Goal: Task Accomplishment & Management: Manage account settings

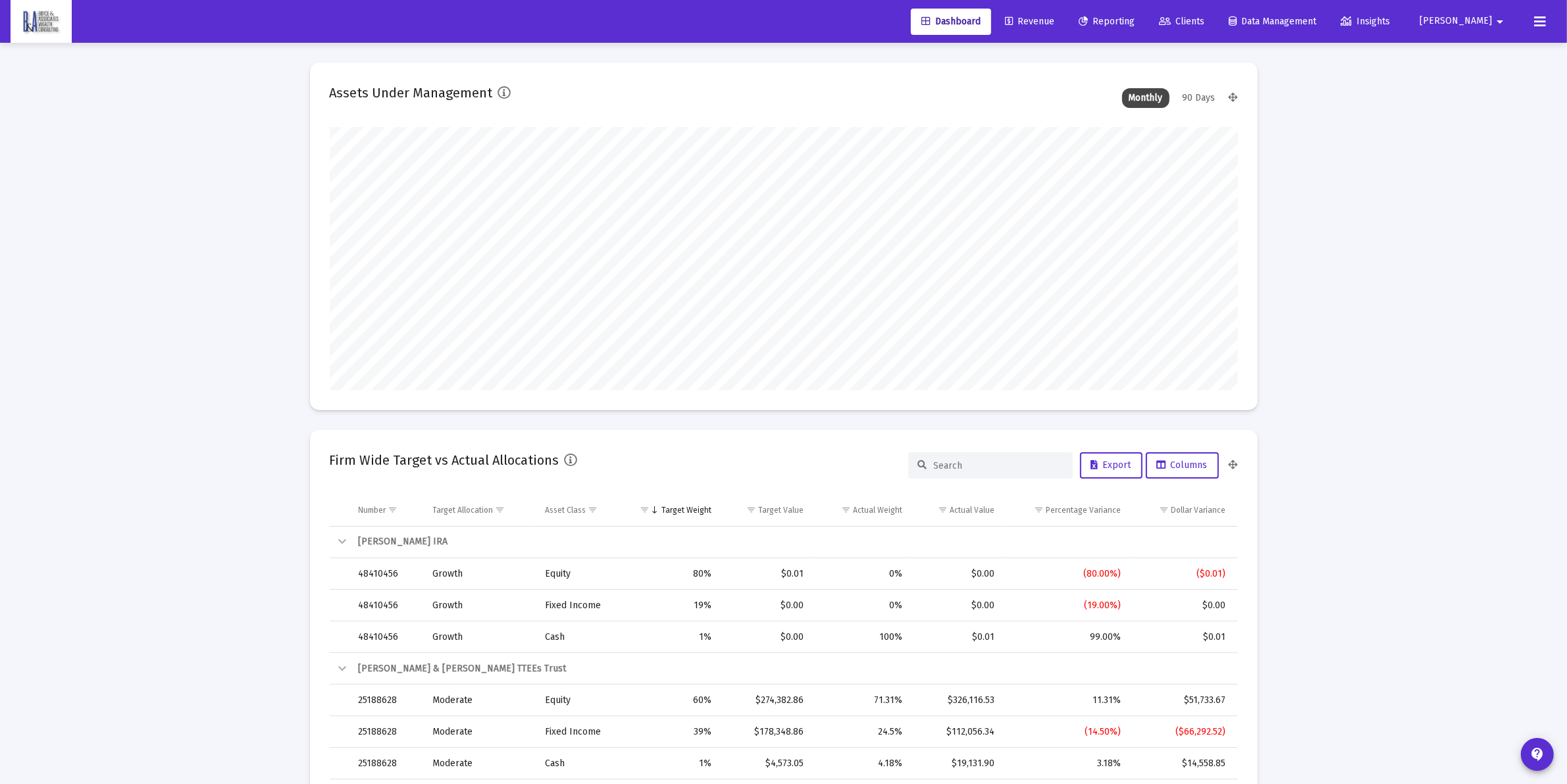
scroll to position [263, 489]
click at [1215, 13] on link "Clients" at bounding box center [1181, 22] width 66 height 26
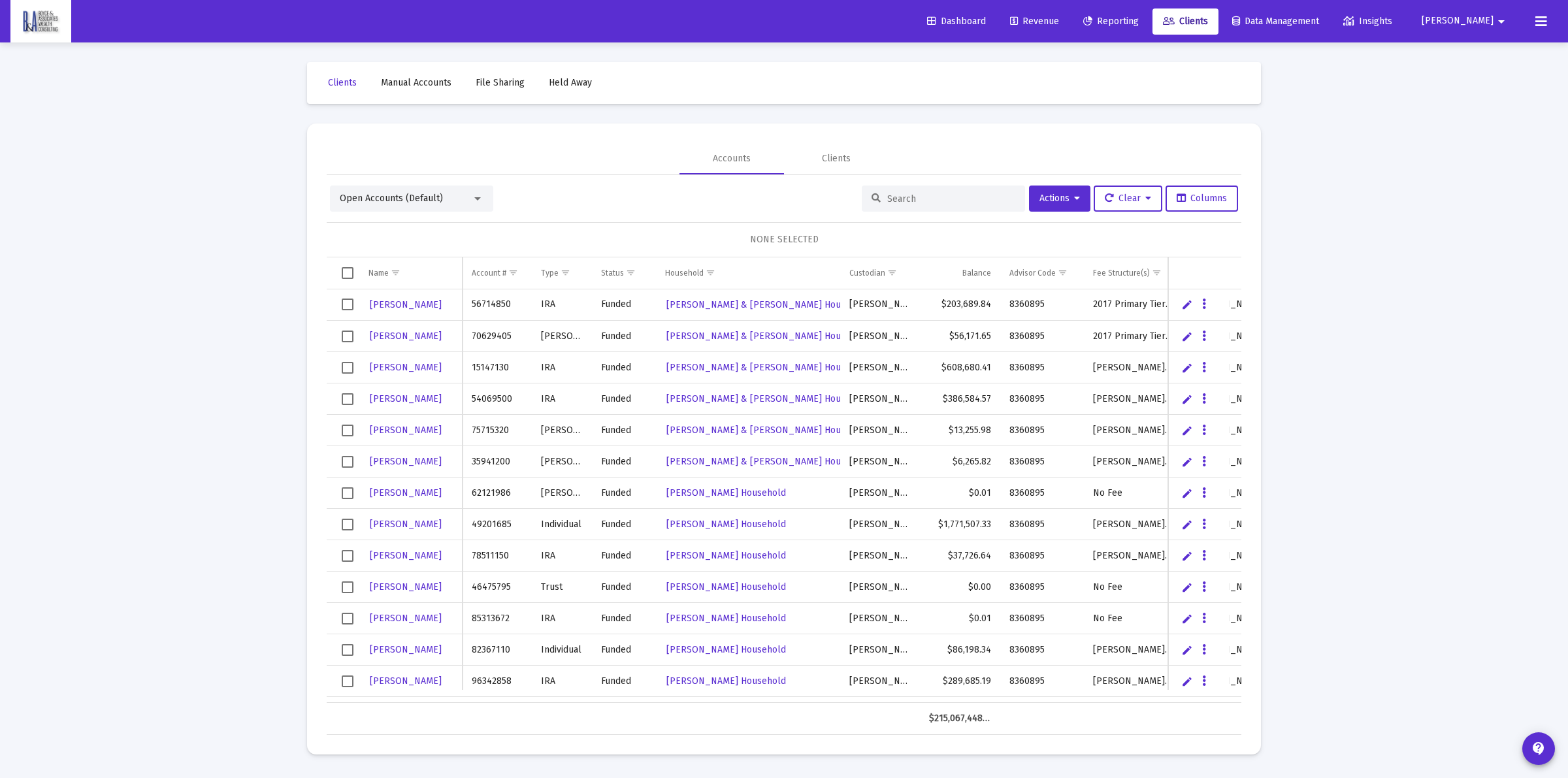
click at [923, 193] on input at bounding box center [951, 199] width 128 height 11
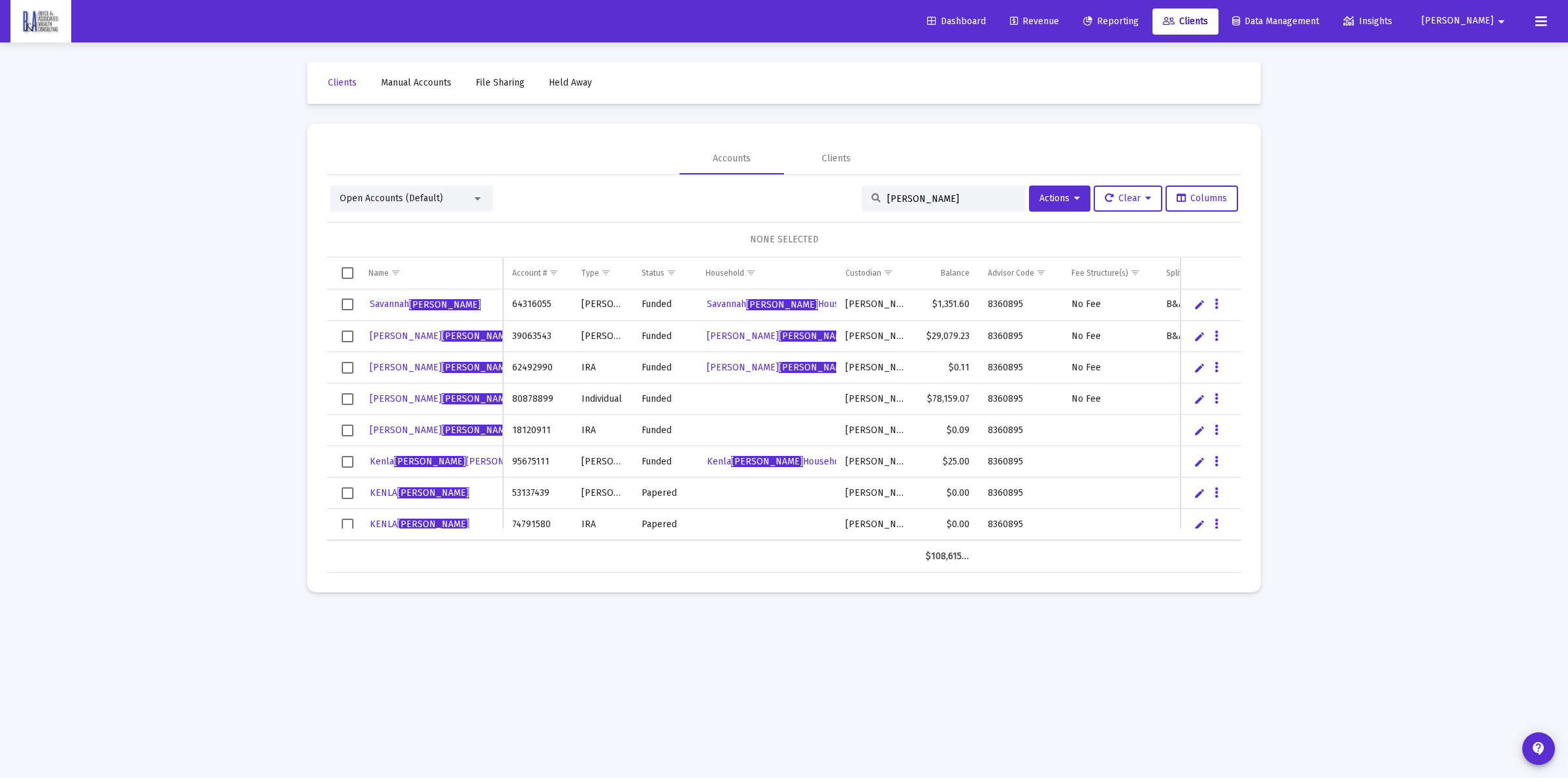
type input "[PERSON_NAME]"
click at [348, 490] on span "Select row" at bounding box center [347, 493] width 11 height 11
click at [349, 522] on span "Select row" at bounding box center [347, 523] width 11 height 11
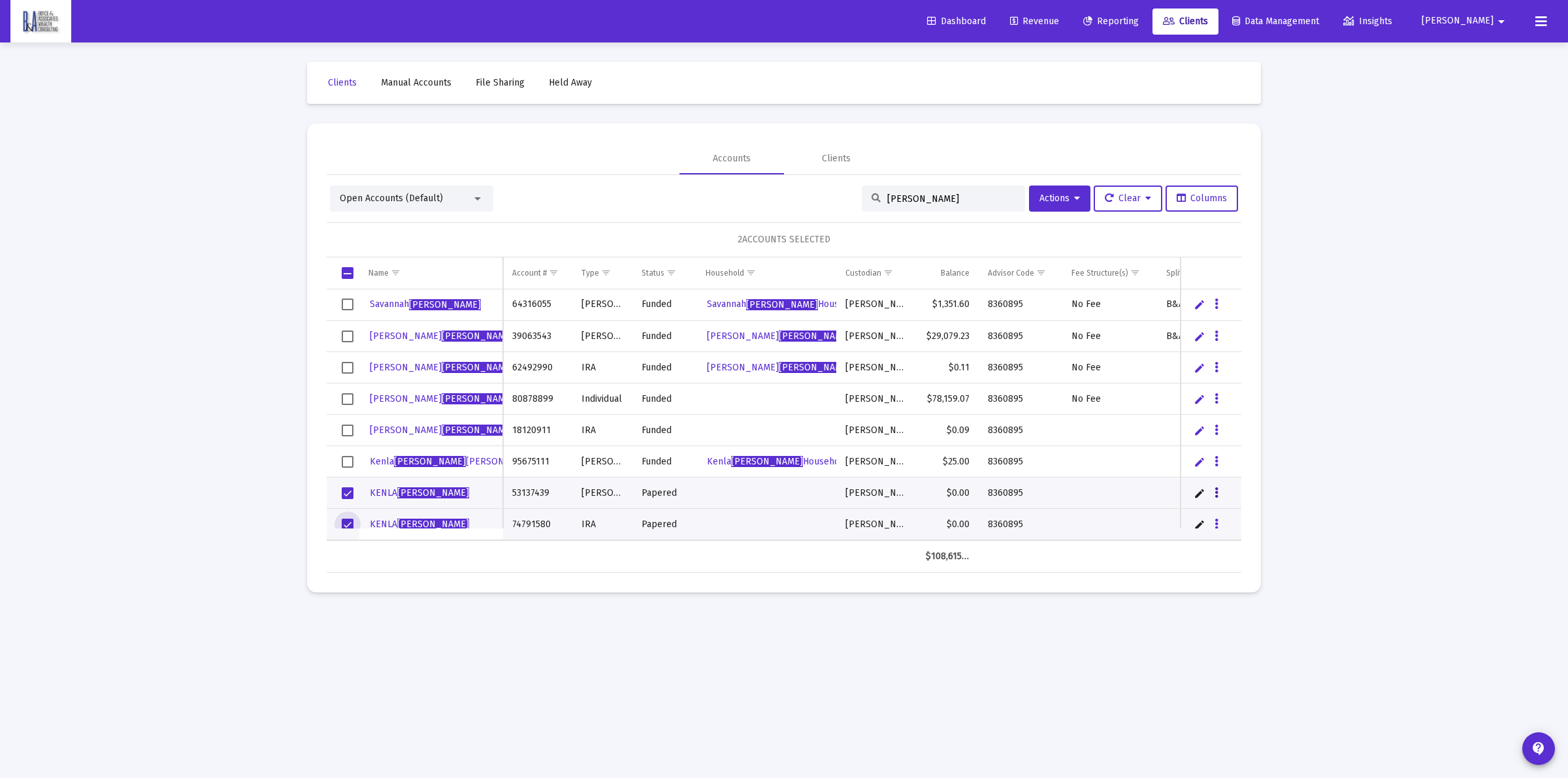
click at [1214, 491] on icon "Data grid" at bounding box center [1216, 493] width 4 height 16
click at [1248, 576] on button "Map to Household" at bounding box center [1269, 583] width 117 height 32
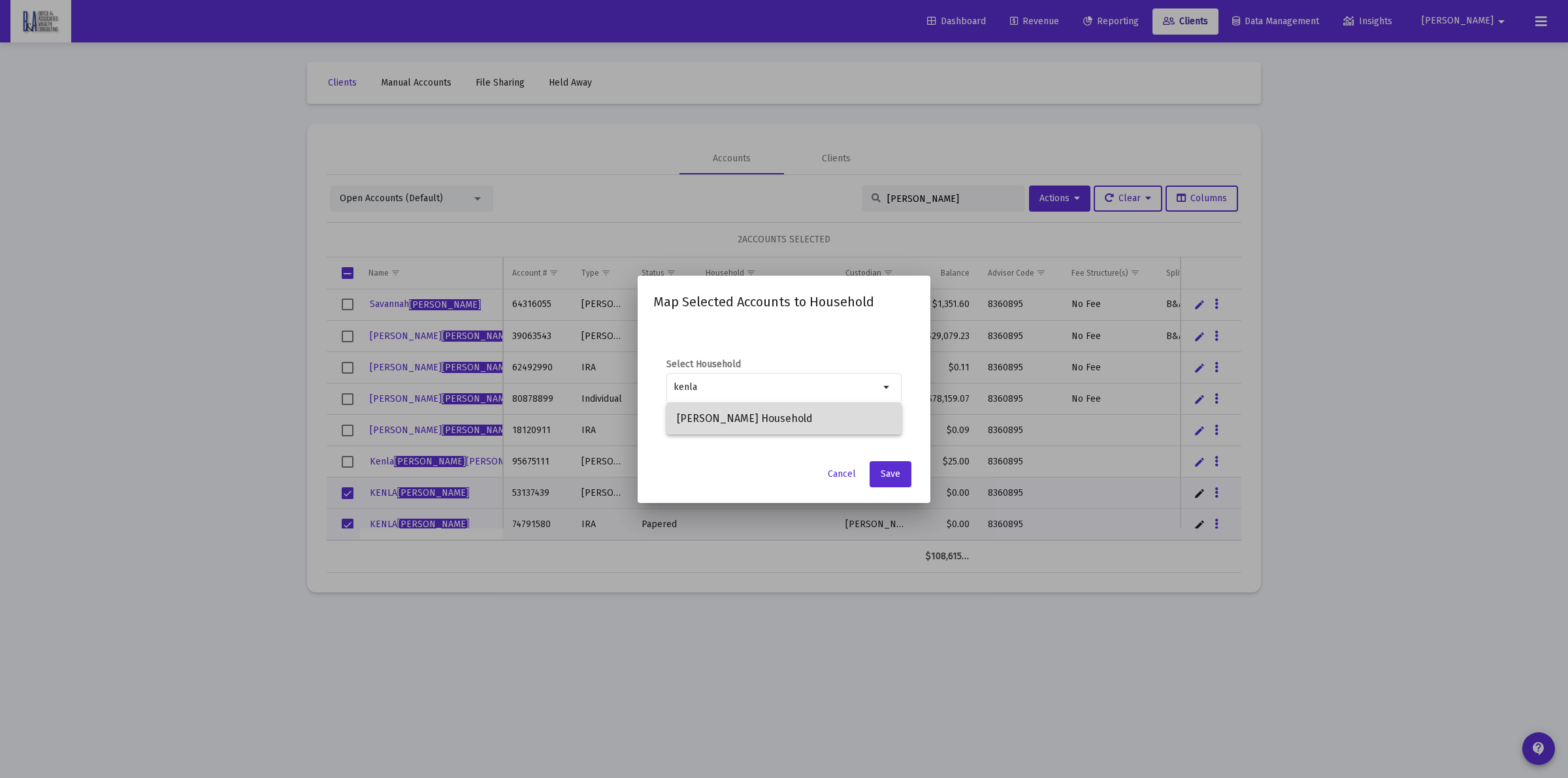
click at [735, 405] on span "[PERSON_NAME] Household" at bounding box center [784, 418] width 214 height 32
type input "[PERSON_NAME] Household"
click at [894, 485] on button "Save" at bounding box center [890, 474] width 42 height 26
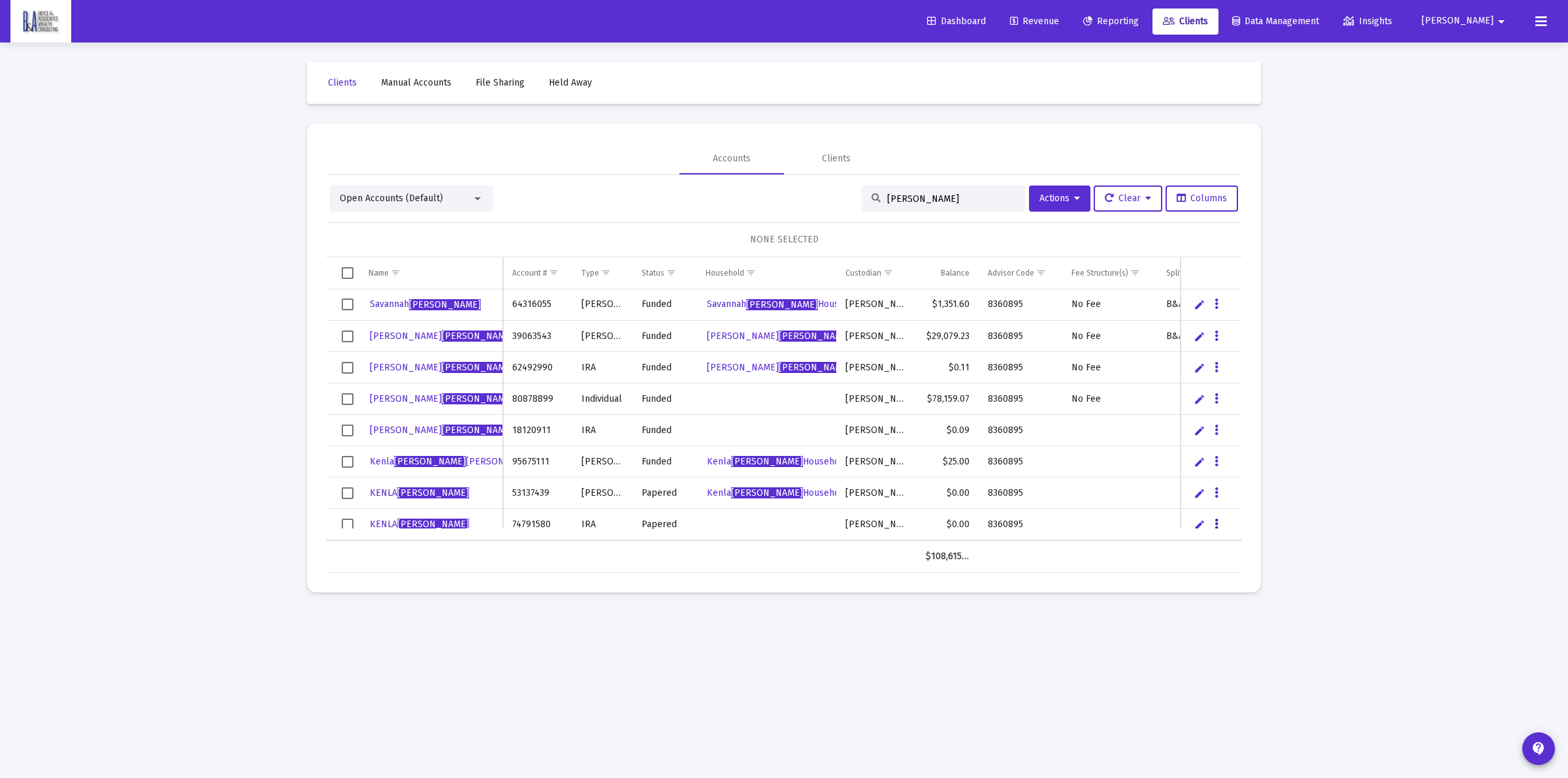
click at [1218, 524] on button "Data grid" at bounding box center [1216, 523] width 11 height 11
click at [1262, 613] on button "Map to Household" at bounding box center [1269, 613] width 117 height 32
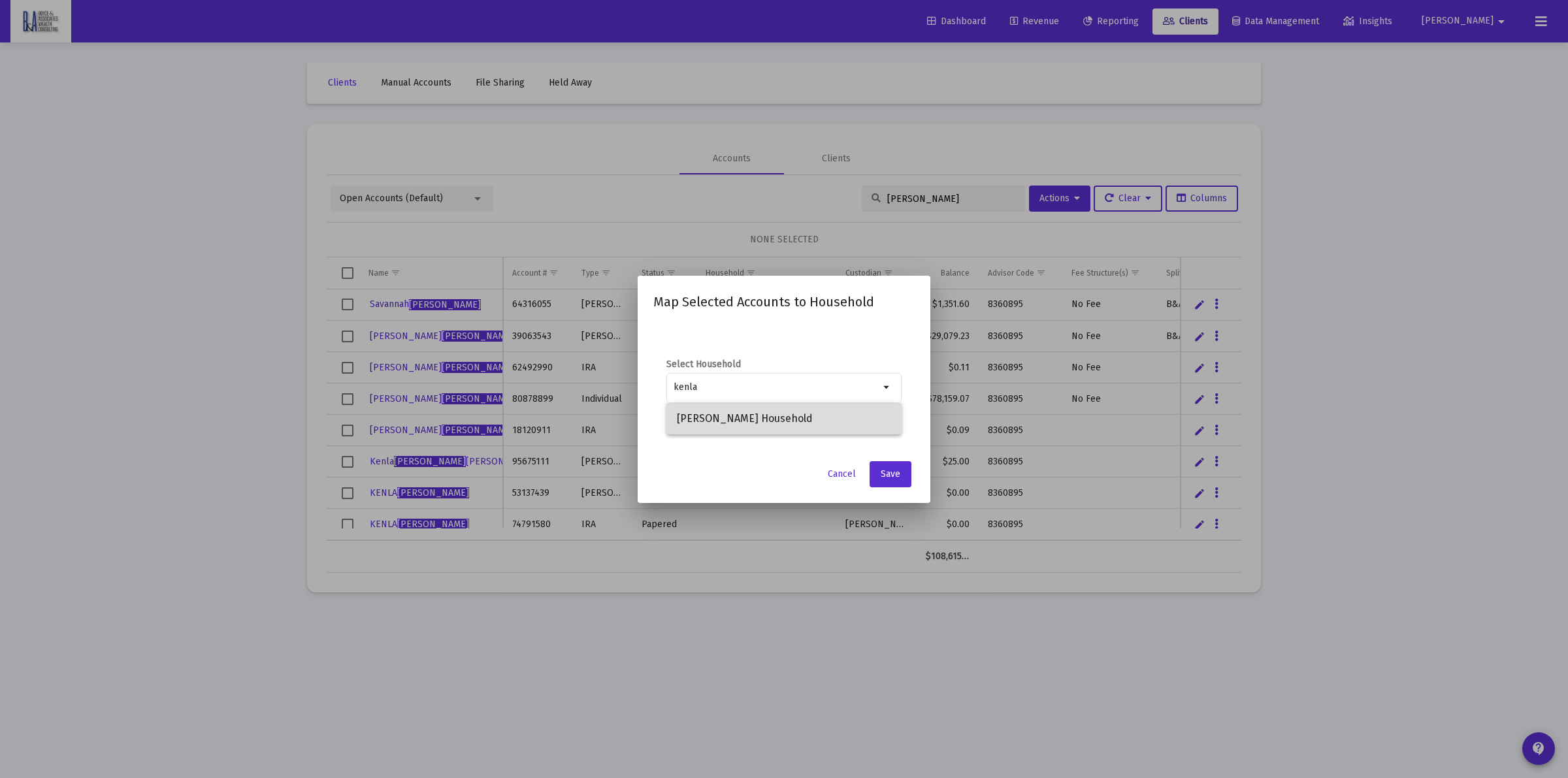
click at [709, 416] on span "[PERSON_NAME] Household" at bounding box center [784, 418] width 214 height 32
type input "[PERSON_NAME] Household"
click at [889, 478] on span "Save" at bounding box center [890, 473] width 19 height 11
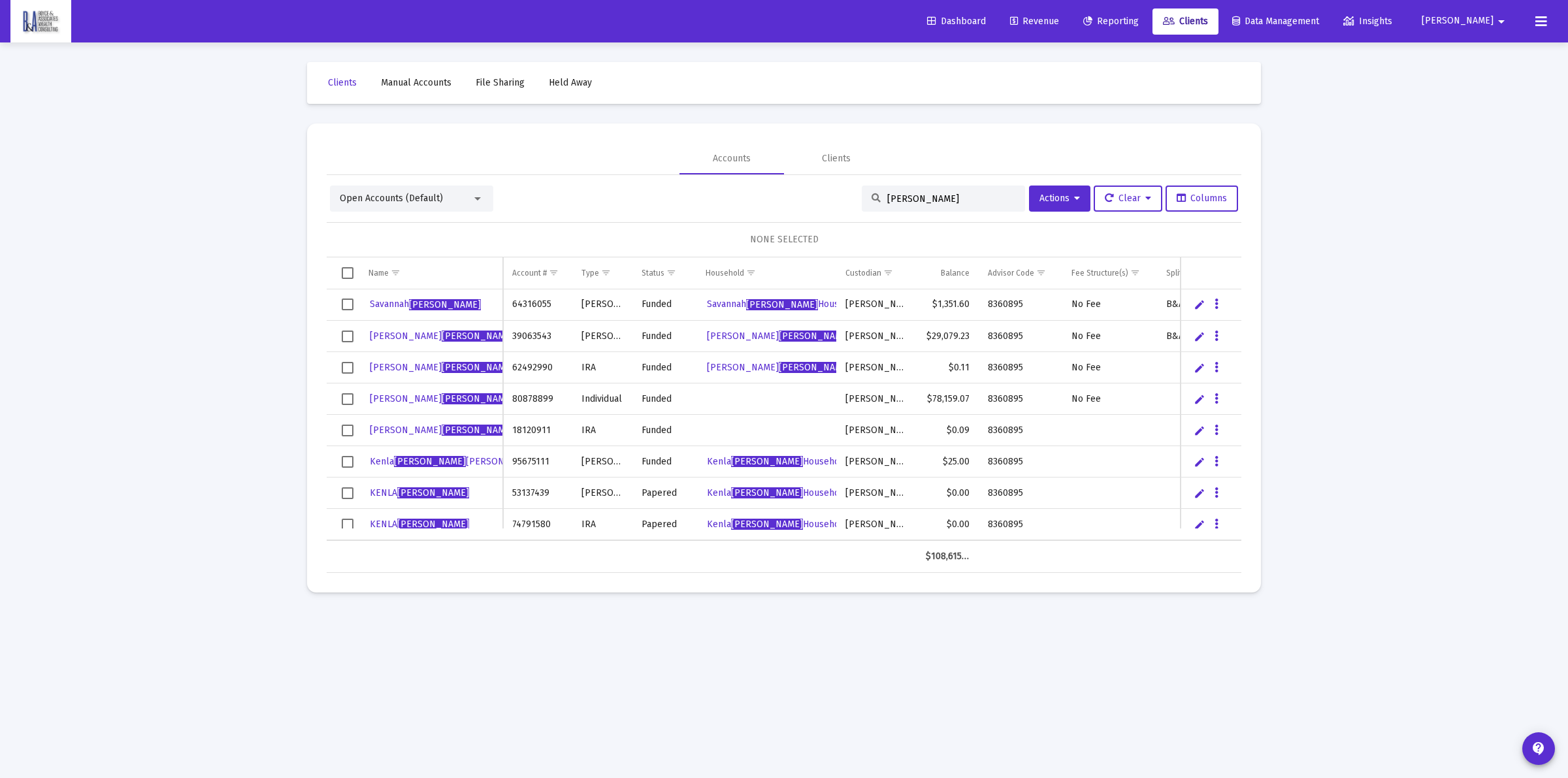
click at [1483, 18] on span "[PERSON_NAME]" at bounding box center [1458, 21] width 72 height 11
click at [1470, 50] on icon at bounding box center [1470, 55] width 11 height 11
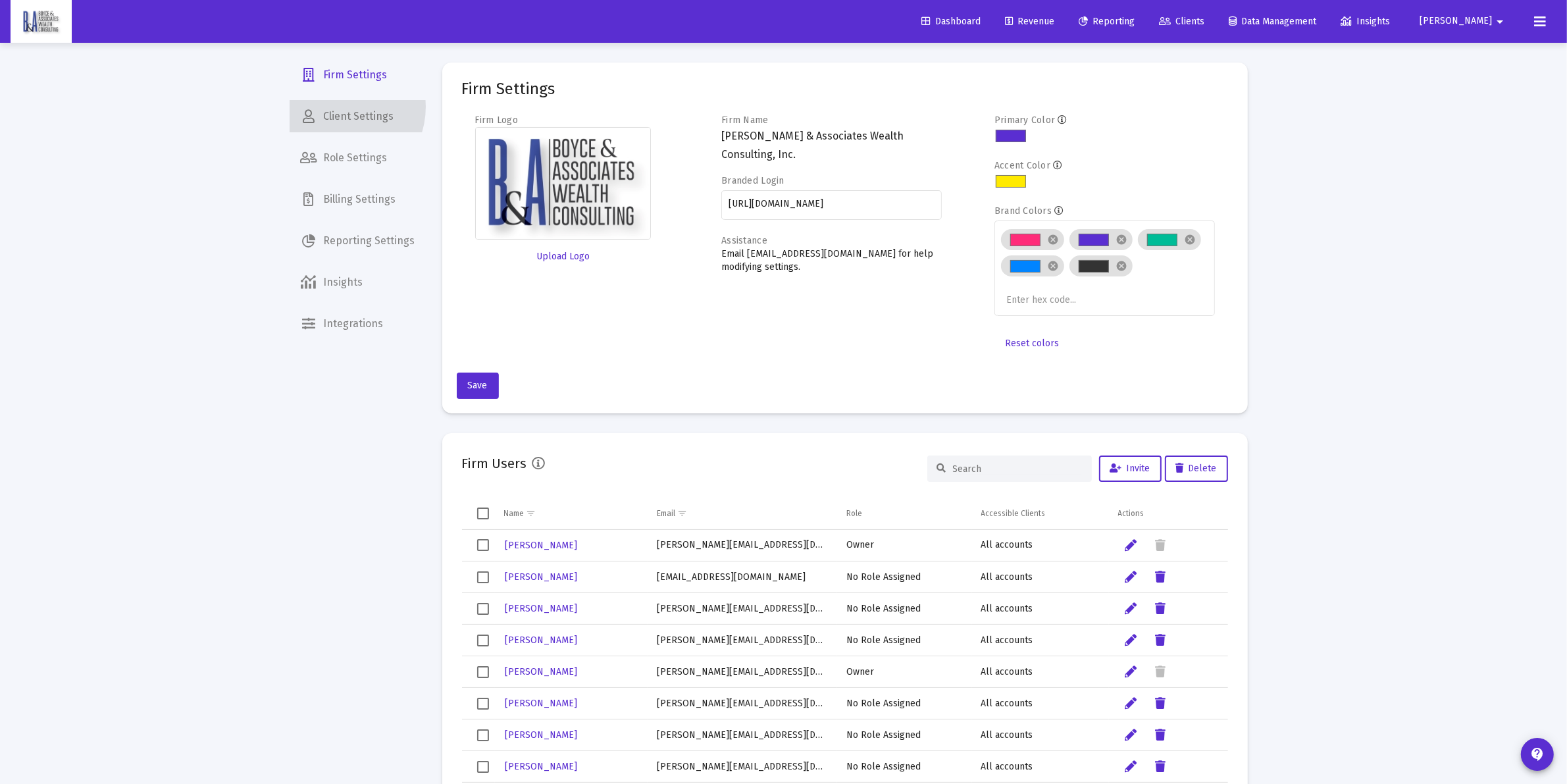
click at [336, 107] on span "Client Settings" at bounding box center [358, 116] width 136 height 32
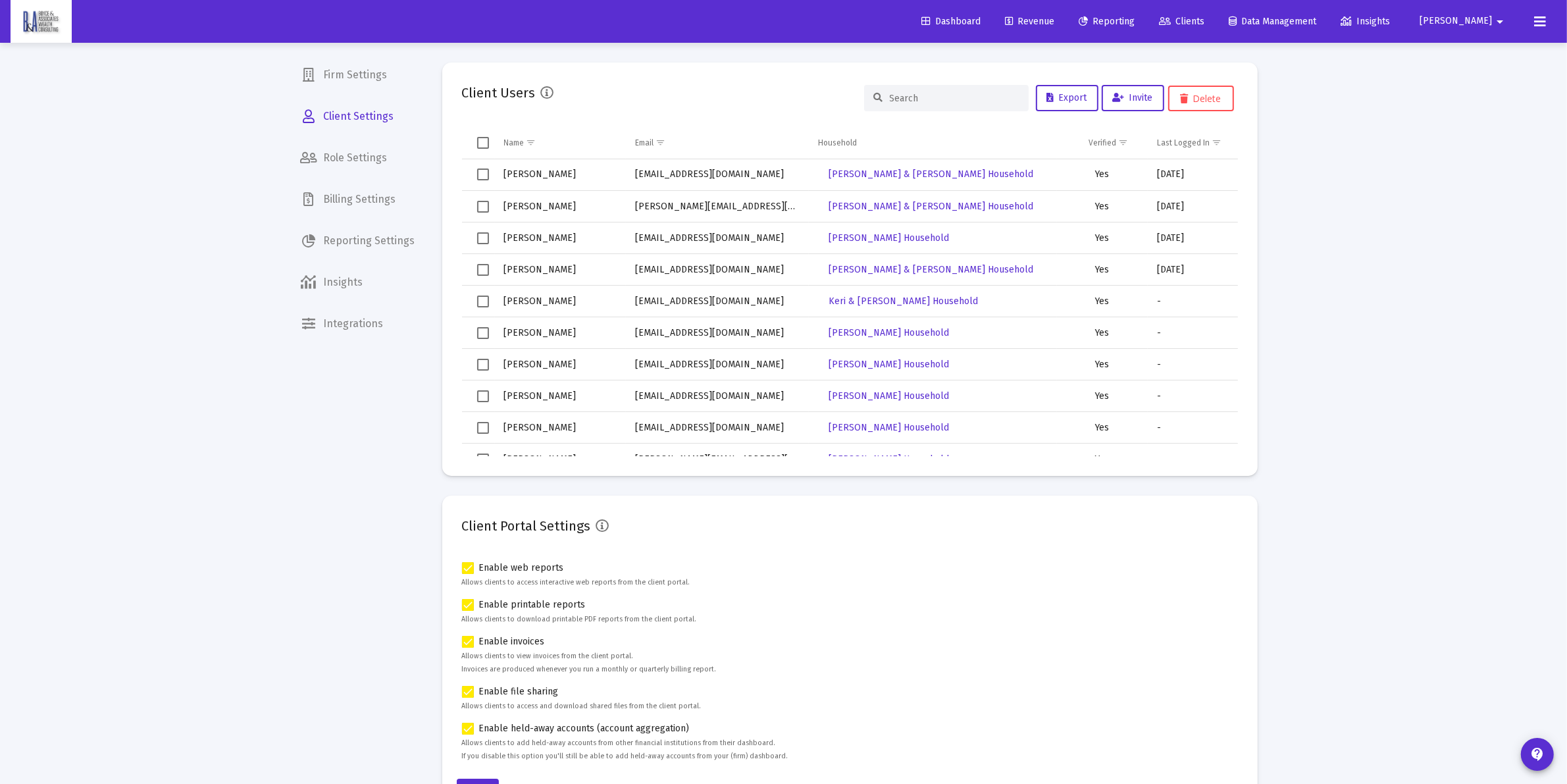
click at [969, 93] on input at bounding box center [955, 98] width 129 height 11
click at [1144, 102] on span "Invite" at bounding box center [1134, 97] width 41 height 11
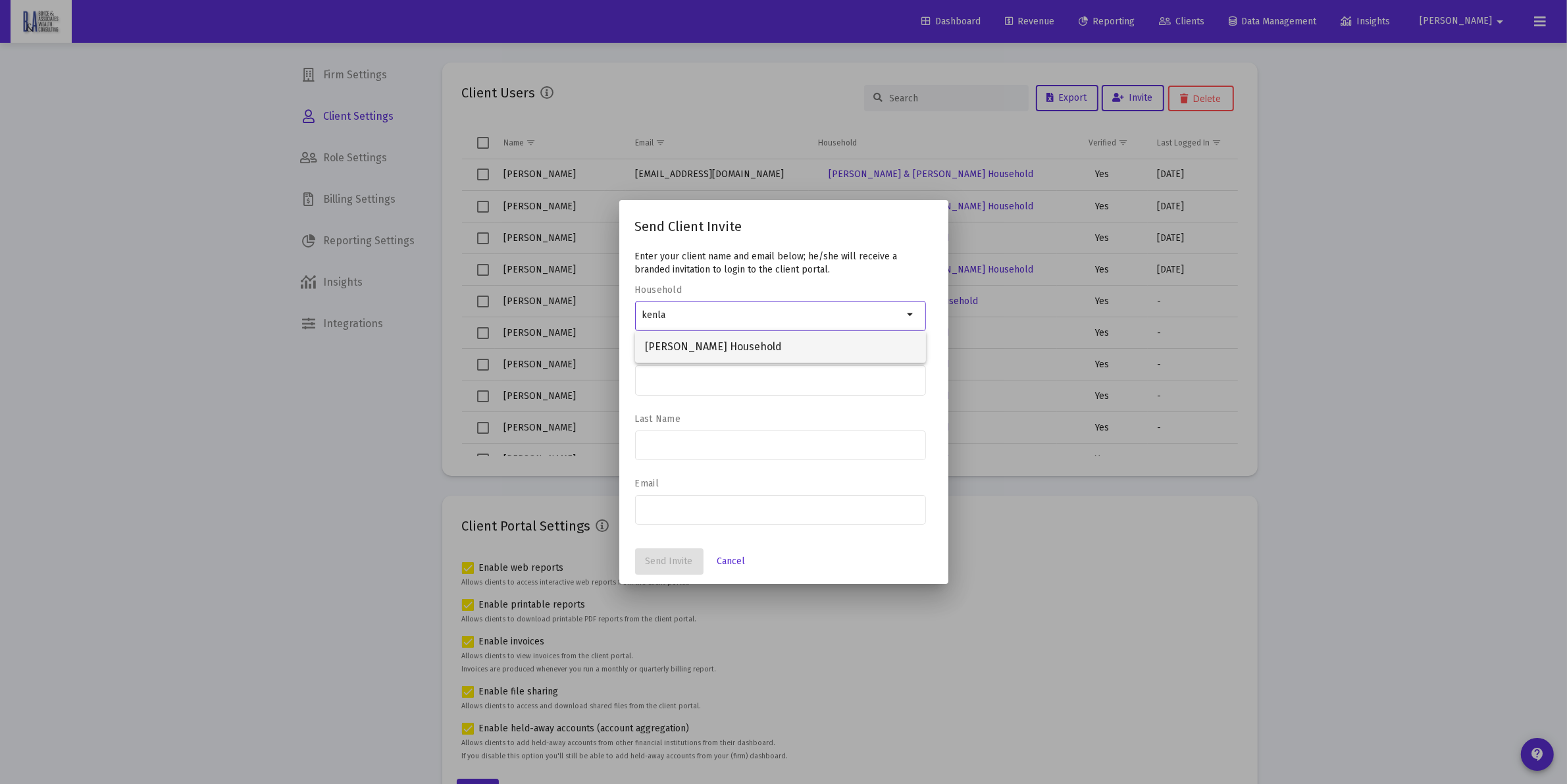
click at [709, 346] on span "[PERSON_NAME] Household" at bounding box center [781, 347] width 270 height 32
type input "[PERSON_NAME] Household"
click at [685, 376] on input at bounding box center [780, 380] width 277 height 11
type input "Kenla"
paste input "[EMAIL_ADDRESS][DOMAIN_NAME]"
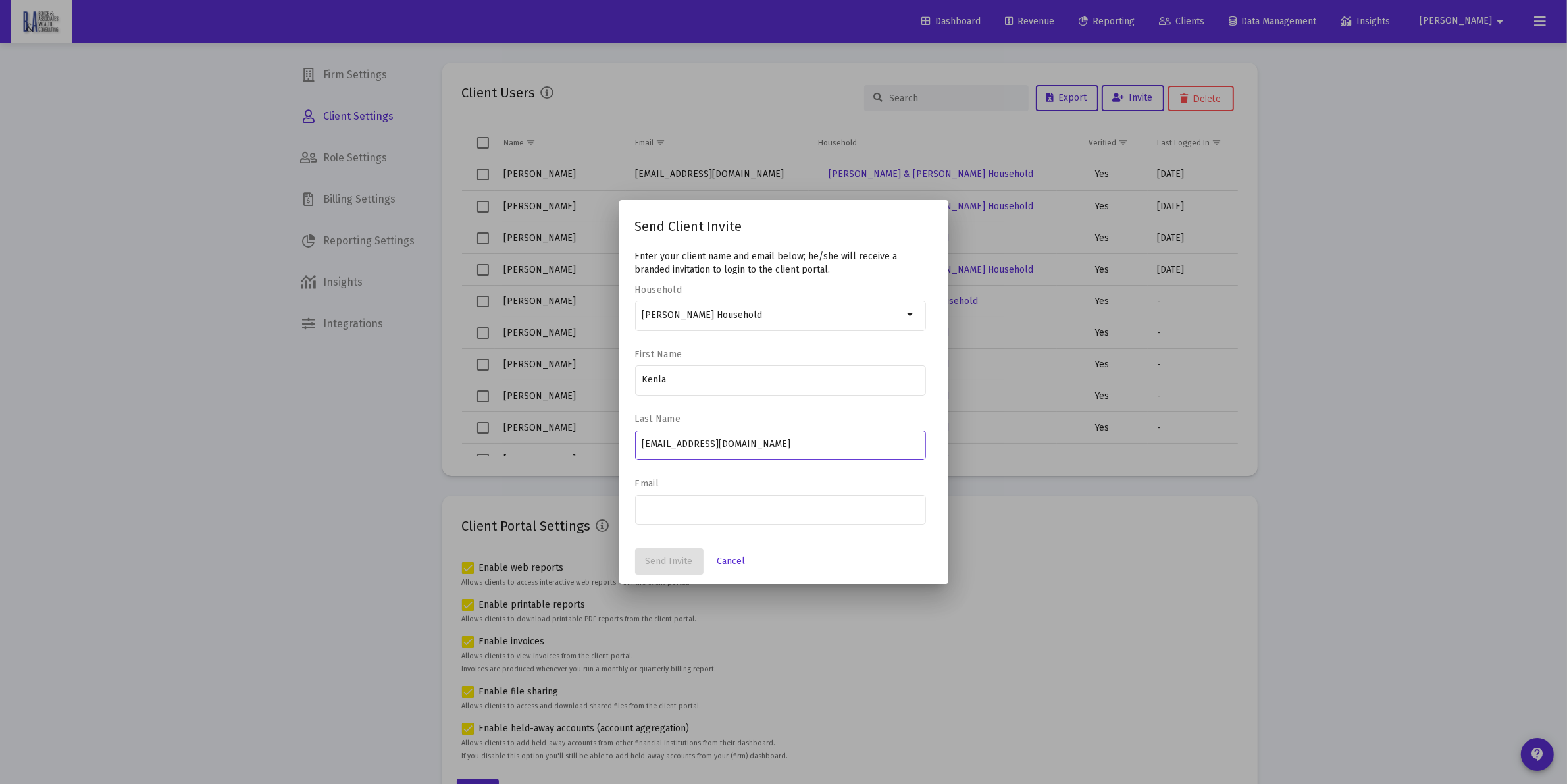
drag, startPoint x: 778, startPoint y: 441, endPoint x: 671, endPoint y: 435, distance: 107.2
click at [671, 435] on div "[EMAIL_ADDRESS][DOMAIN_NAME]" at bounding box center [780, 444] width 277 height 33
type input "[PERSON_NAME]"
click at [731, 508] on input "email" at bounding box center [780, 509] width 277 height 11
paste input "[EMAIL_ADDRESS][DOMAIN_NAME]"
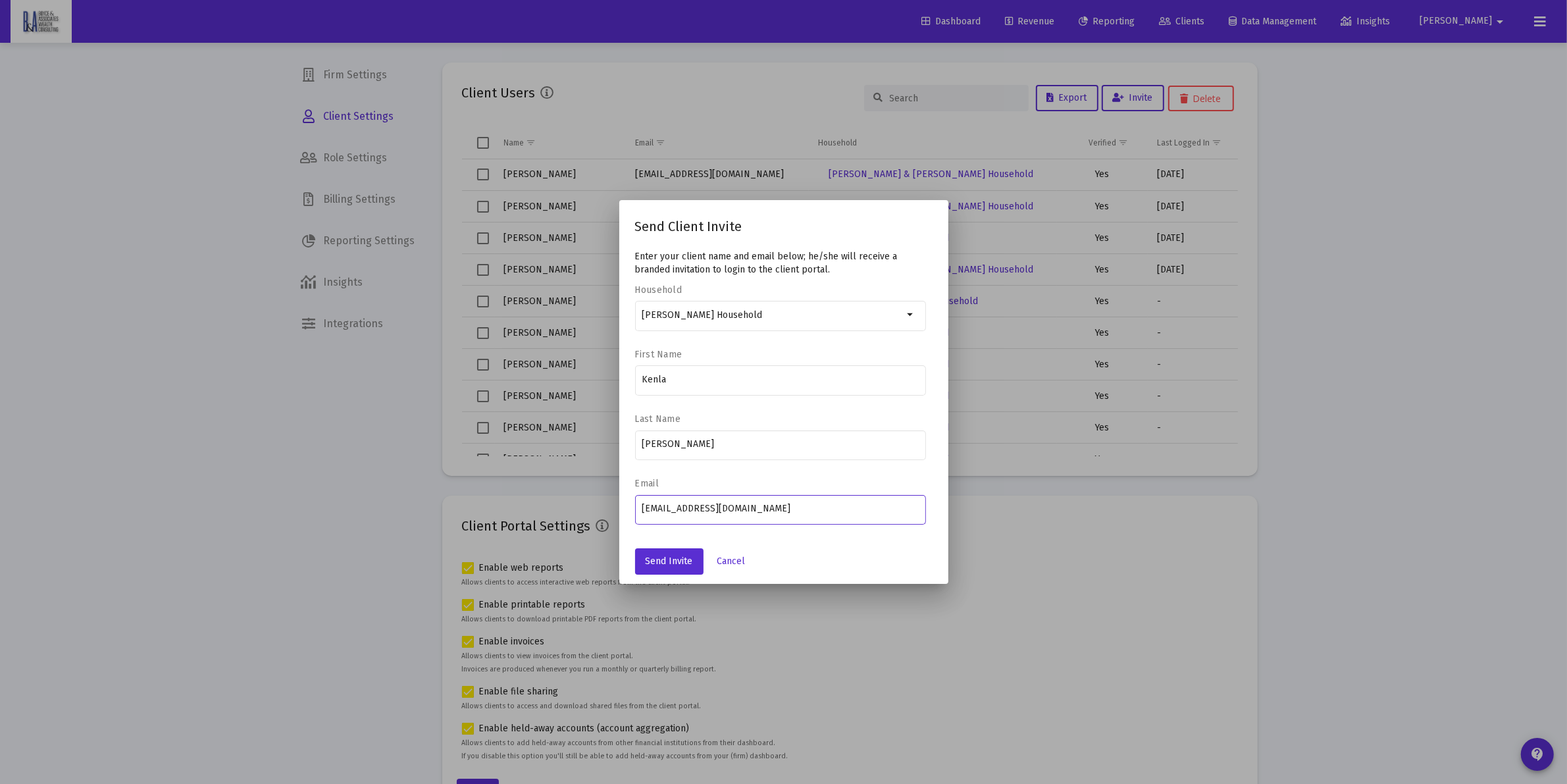
type input "[EMAIL_ADDRESS][DOMAIN_NAME]"
click at [658, 561] on span "Send Invite" at bounding box center [670, 561] width 48 height 11
